Goal: Task Accomplishment & Management: Complete application form

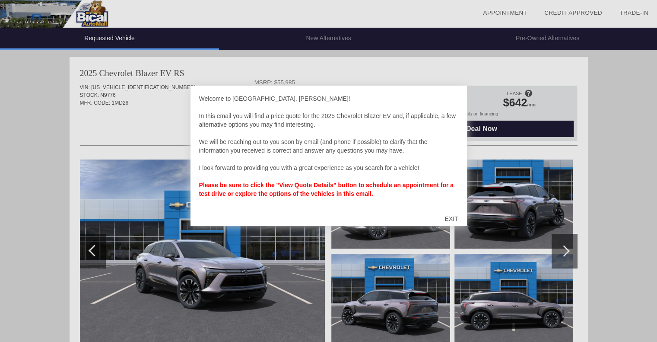
click at [451, 216] on div "EXIT" at bounding box center [451, 219] width 31 height 26
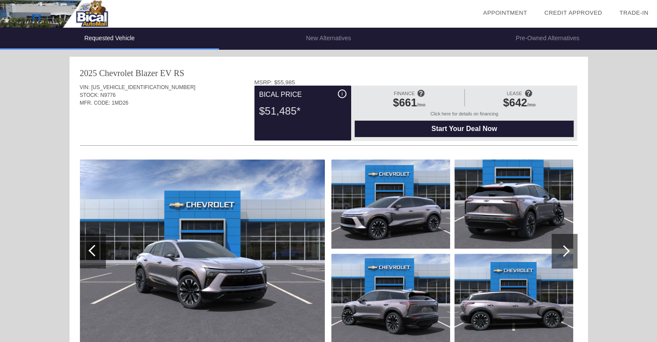
click at [342, 96] on span "i" at bounding box center [342, 94] width 1 height 6
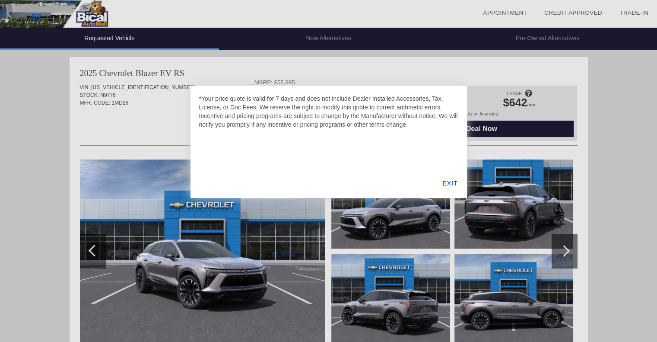
click at [345, 76] on div at bounding box center [328, 171] width 657 height 342
click at [445, 182] on div "EXIT" at bounding box center [449, 182] width 33 height 29
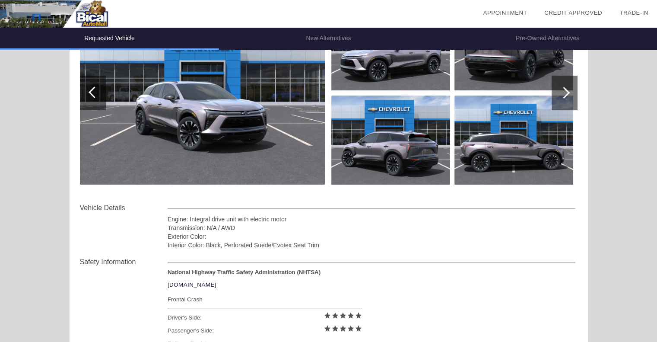
scroll to position [115, 0]
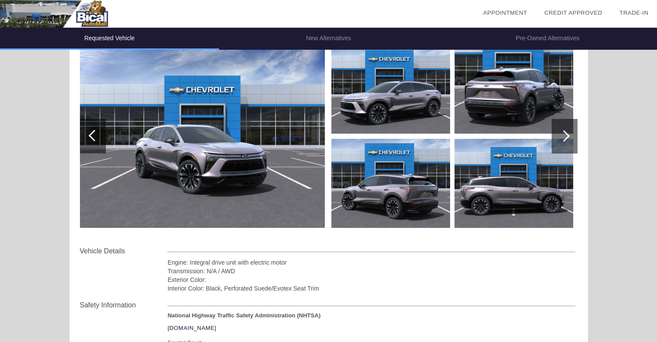
click at [554, 126] on div at bounding box center [564, 136] width 26 height 35
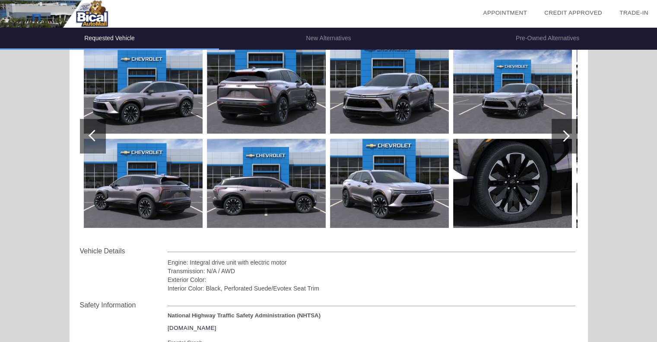
click at [558, 130] on div at bounding box center [564, 136] width 26 height 35
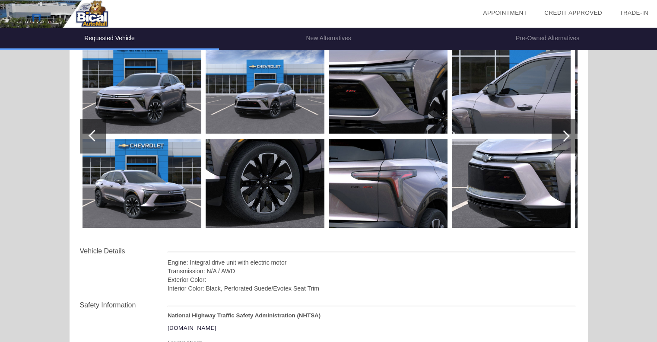
click at [558, 130] on div at bounding box center [564, 136] width 26 height 35
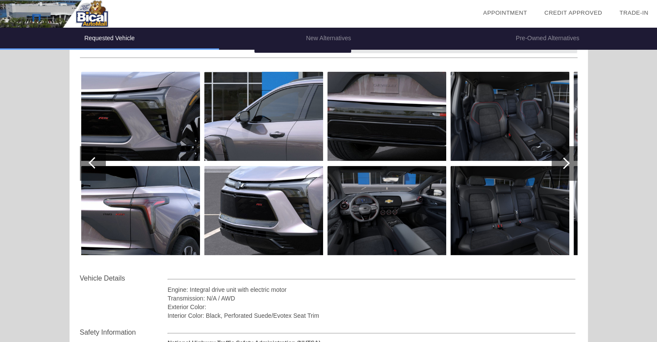
scroll to position [79, 0]
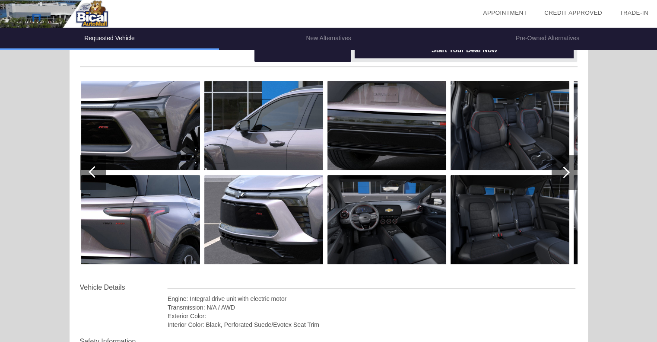
click at [567, 174] on div at bounding box center [564, 172] width 12 height 12
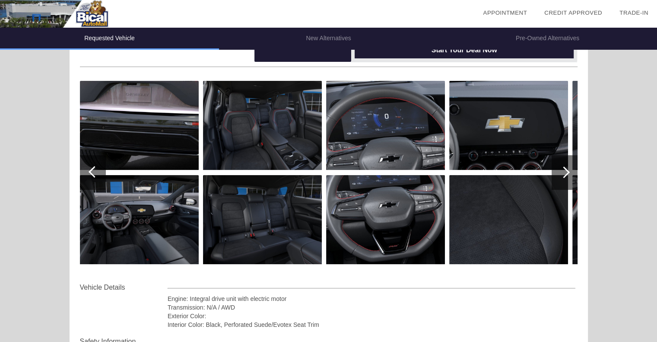
click at [567, 174] on div at bounding box center [564, 172] width 12 height 12
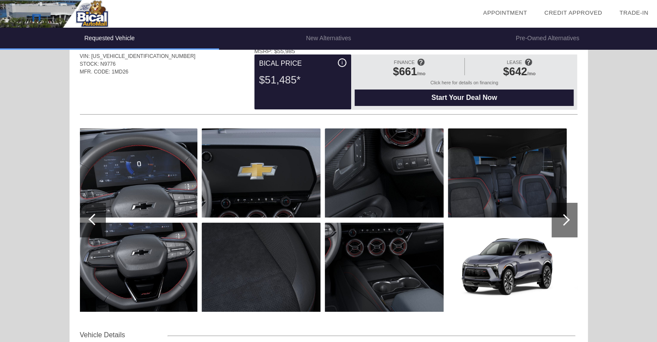
scroll to position [0, 0]
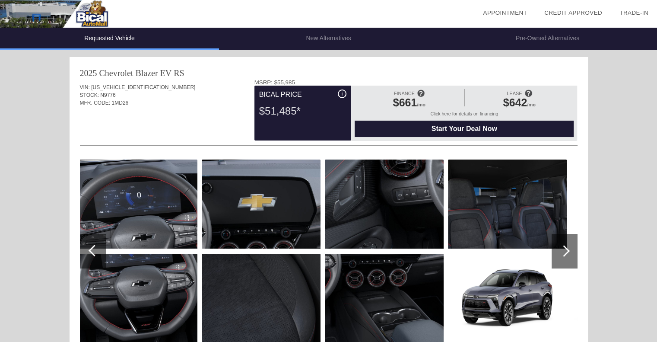
click at [381, 129] on span "Start Your Deal Now" at bounding box center [463, 129] width 197 height 8
